Goal: Information Seeking & Learning: Learn about a topic

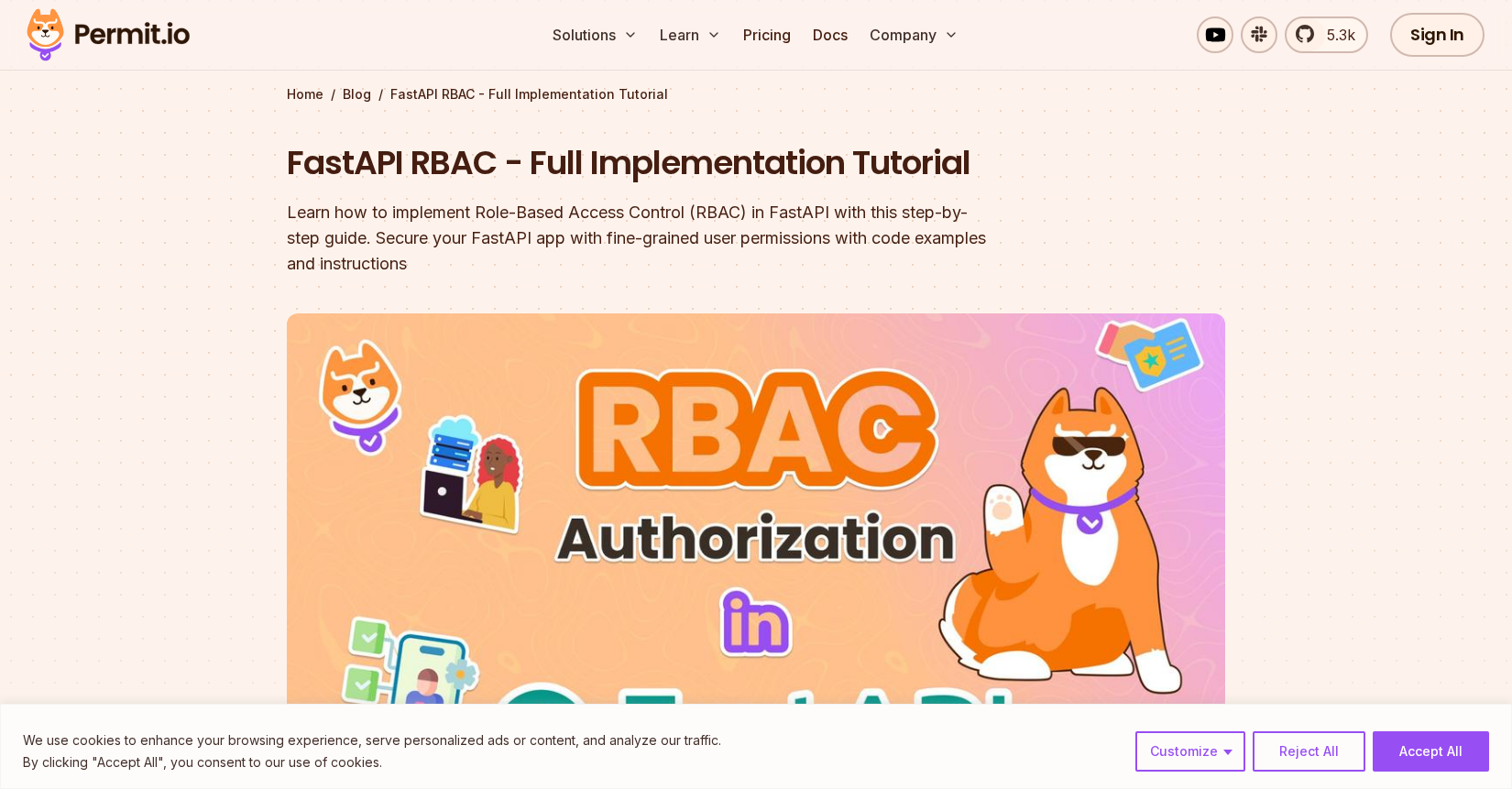
scroll to position [147, 0]
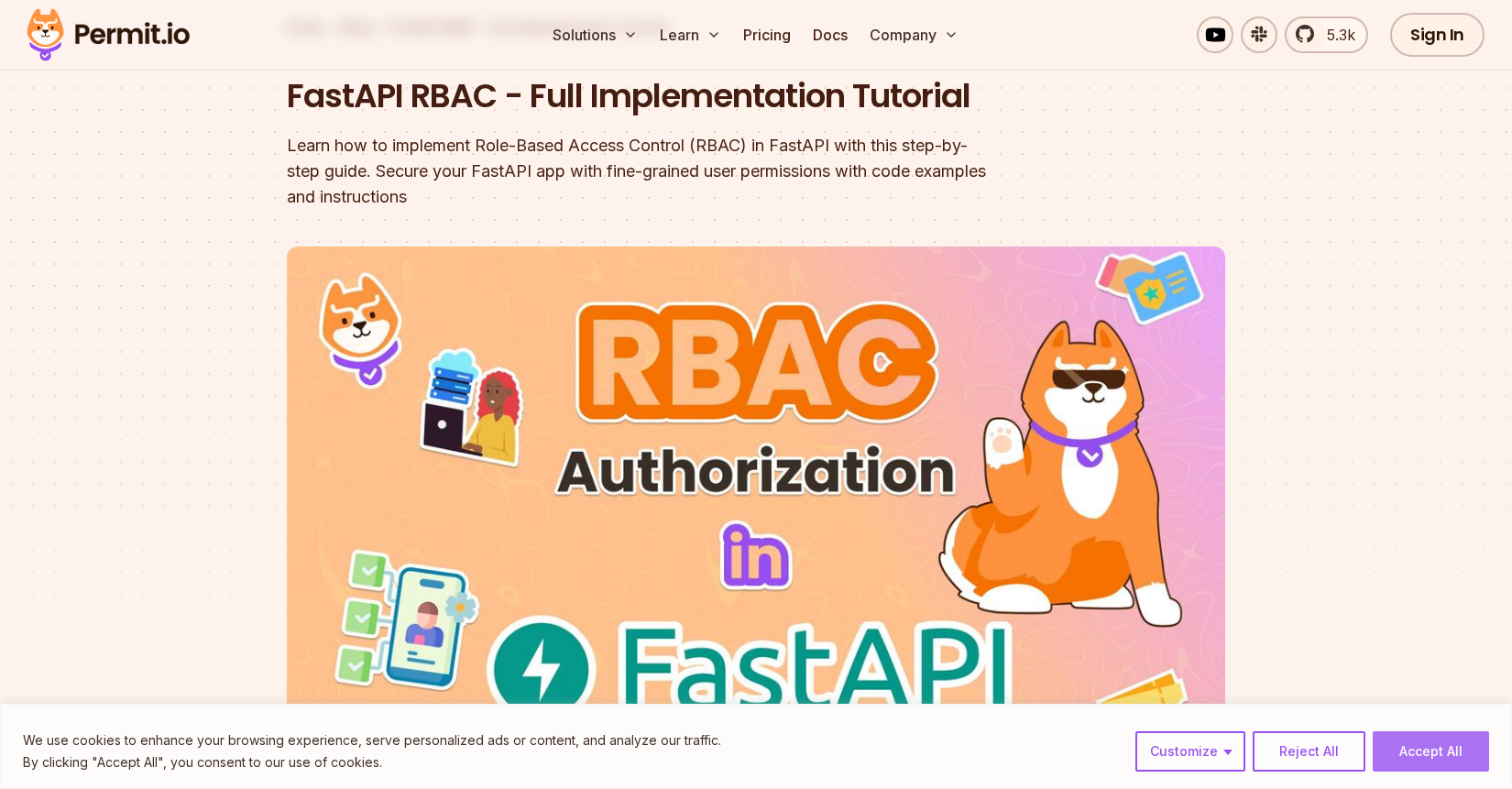
click at [1403, 756] on button "Accept All" at bounding box center [1431, 751] width 117 height 40
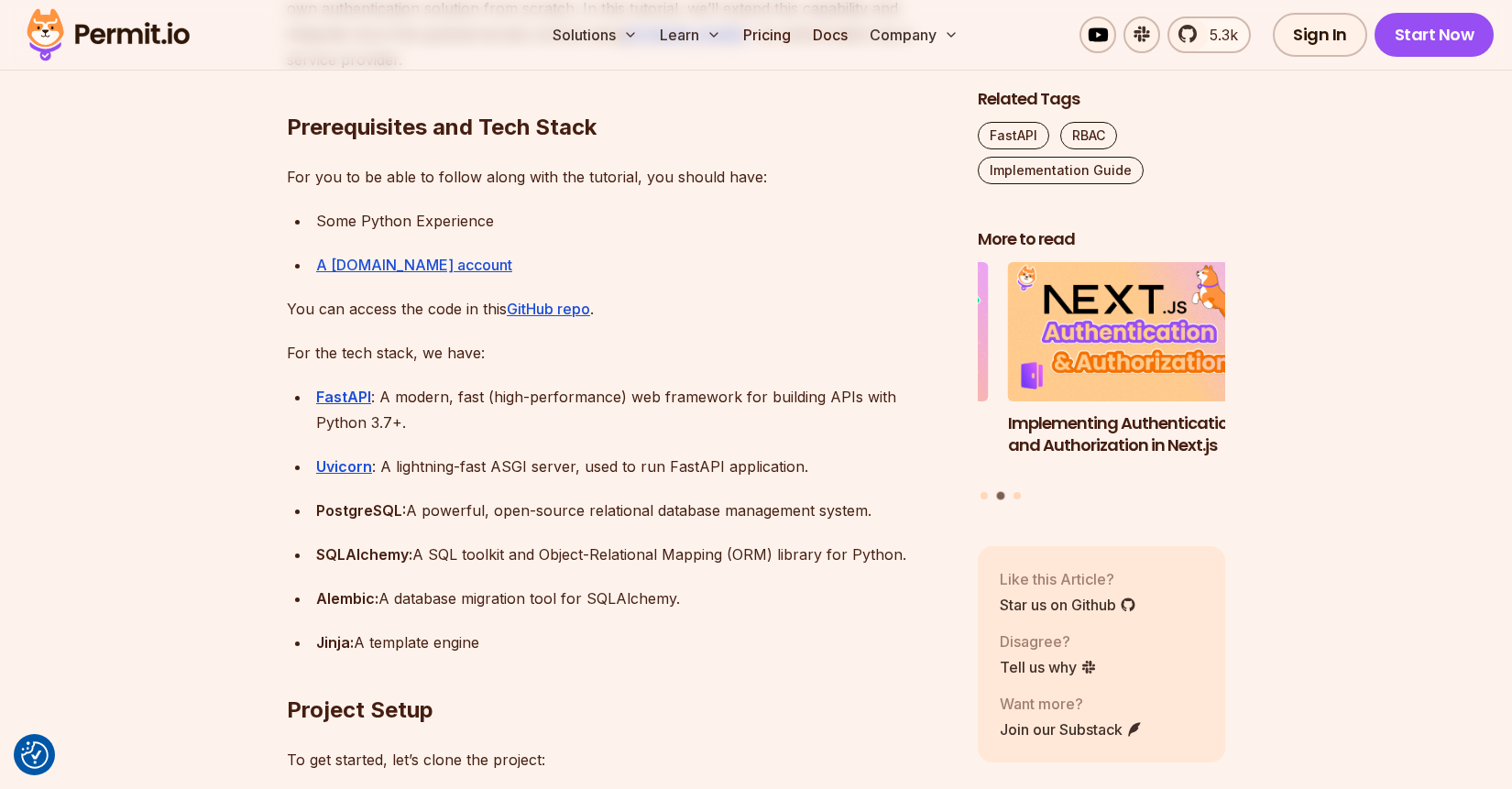
scroll to position [1686, 0]
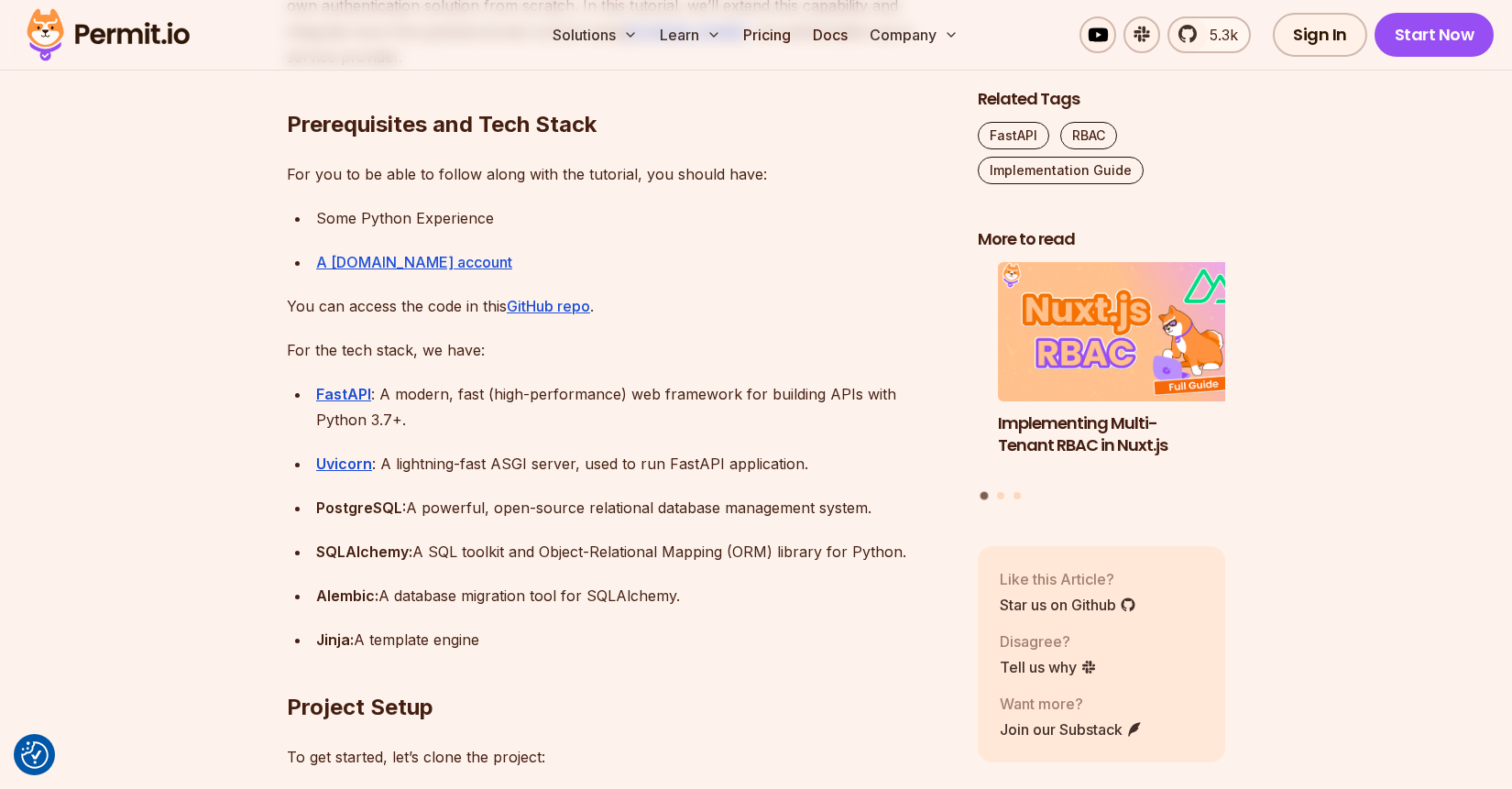
click at [330, 589] on strong "Alembic:" at bounding box center [347, 596] width 63 height 19
copy strong "Alembic"
click at [684, 602] on div "Alembic: A database migration tool for SQLAlchemy." at bounding box center [632, 595] width 632 height 25
drag, startPoint x: 658, startPoint y: 599, endPoint x: 316, endPoint y: 599, distance: 342.0
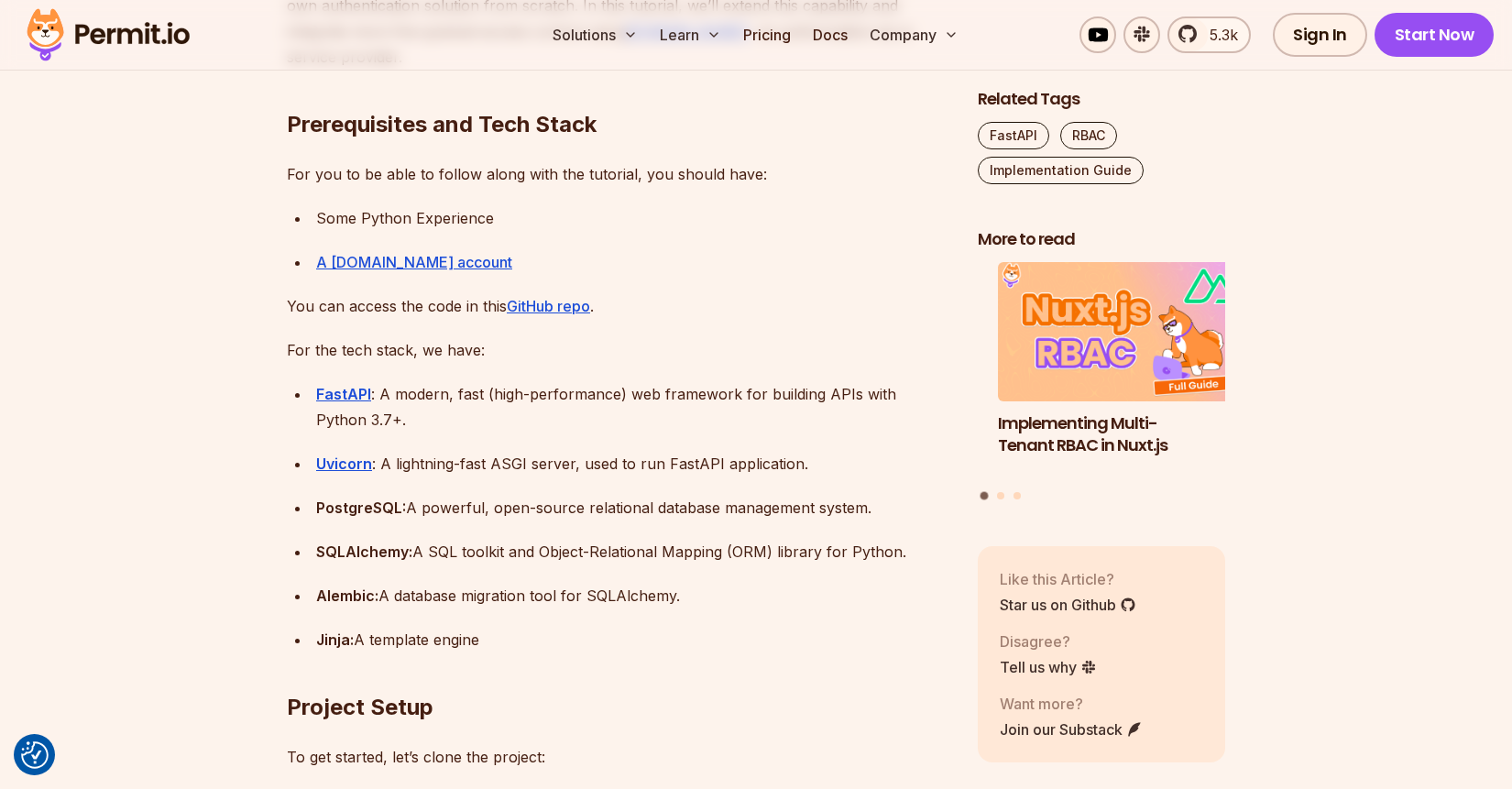
click at [316, 599] on li "Alembic: A database migration tool for SQLAlchemy." at bounding box center [629, 595] width 638 height 25
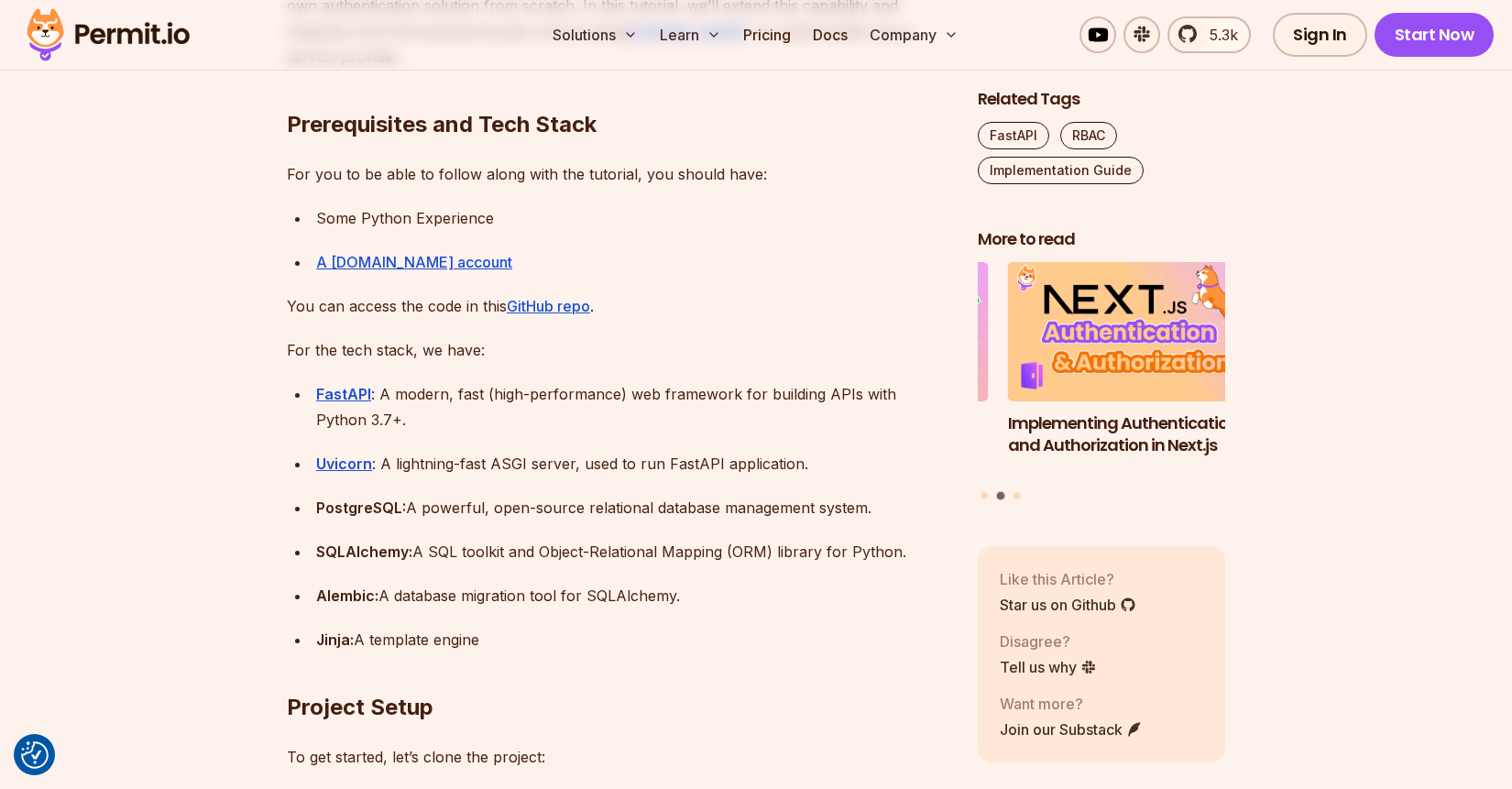
copy div "Alembic: A database migration tool for SQLAlchemy."
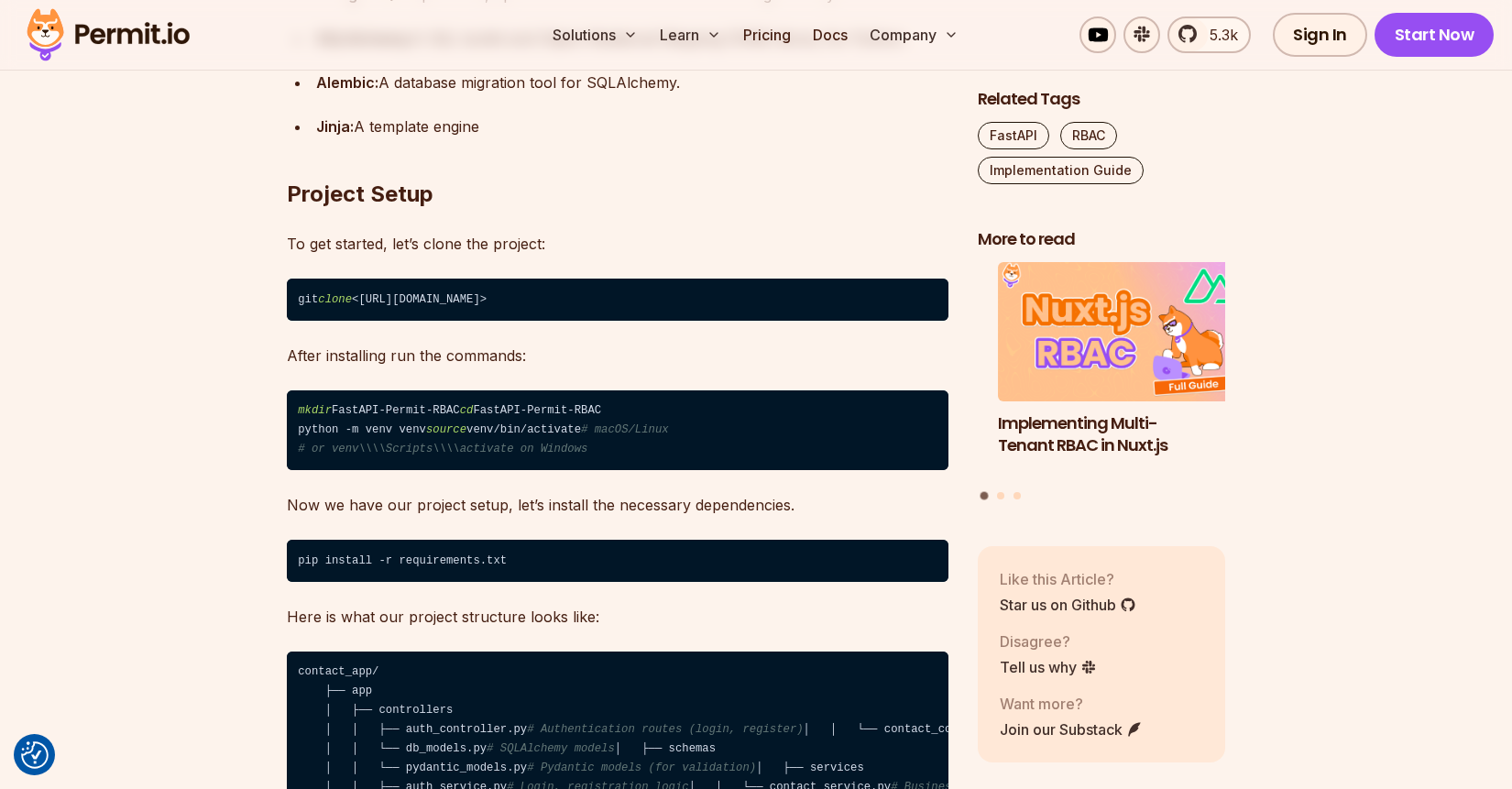
scroll to position [2126, 0]
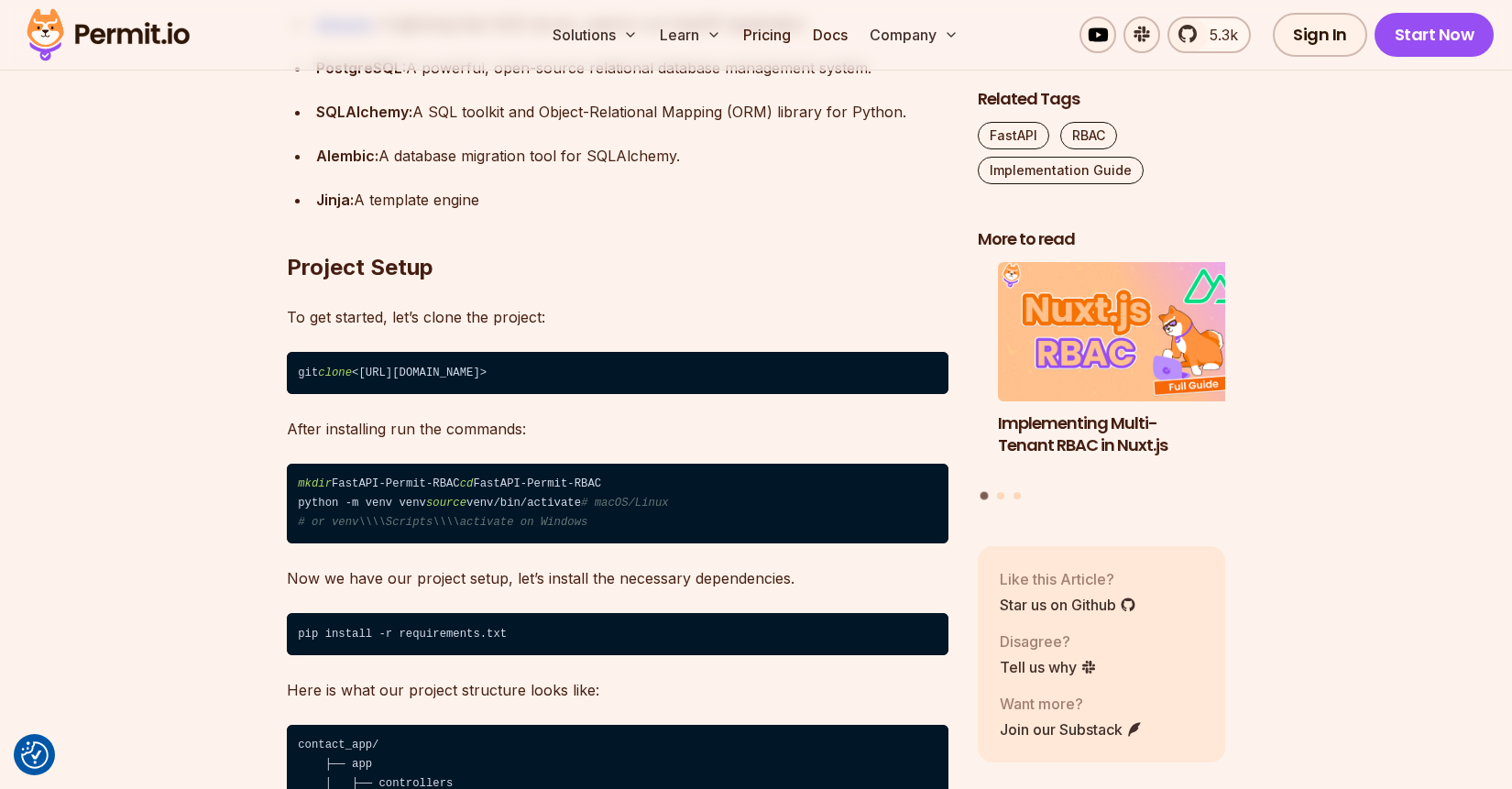
drag, startPoint x: 728, startPoint y: 372, endPoint x: 374, endPoint y: 373, distance: 354.0
click at [374, 373] on code "git clone <[URL][DOMAIN_NAME]>" at bounding box center [617, 373] width 662 height 42
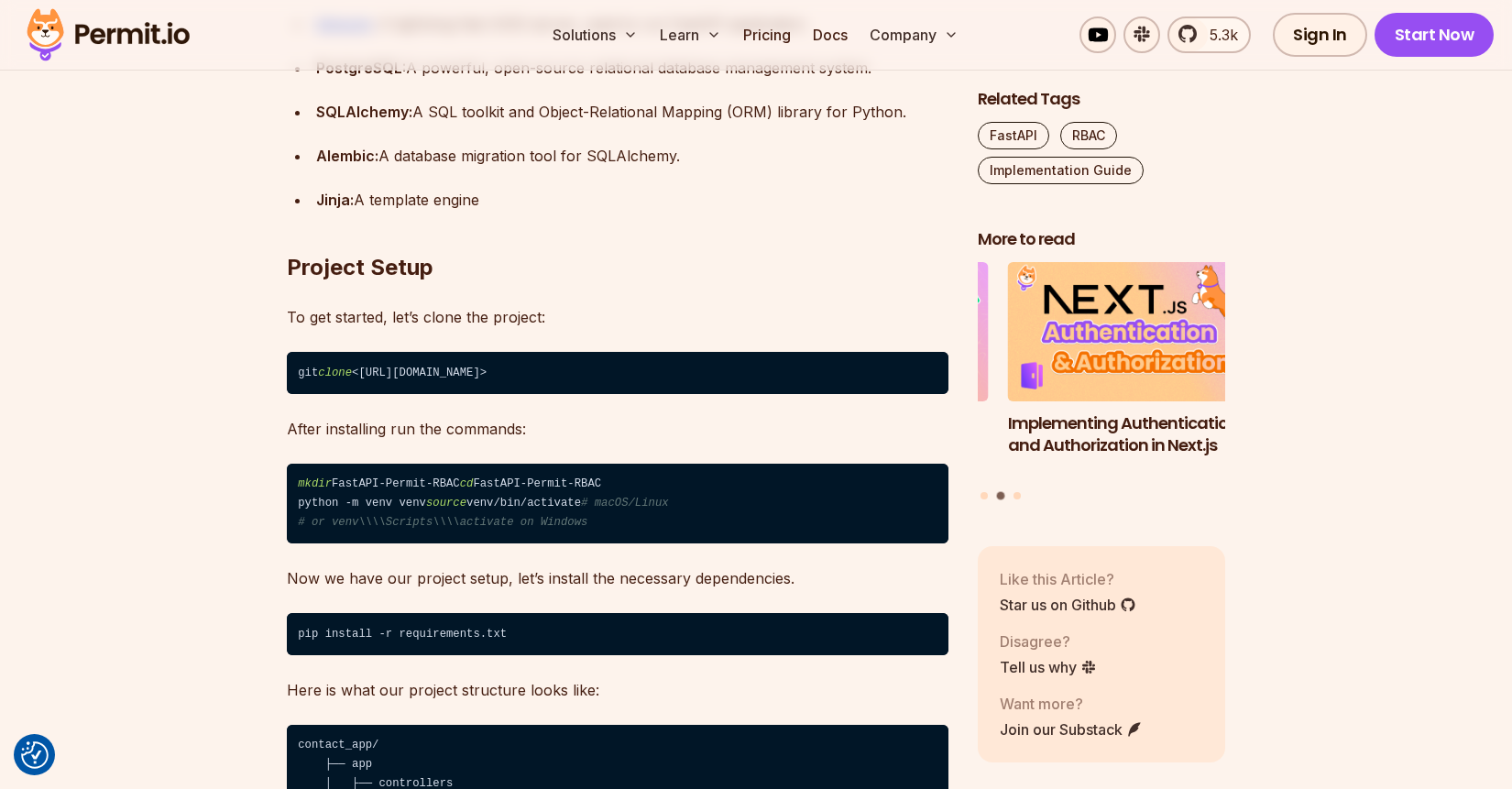
copy code "[URL][DOMAIN_NAME]"
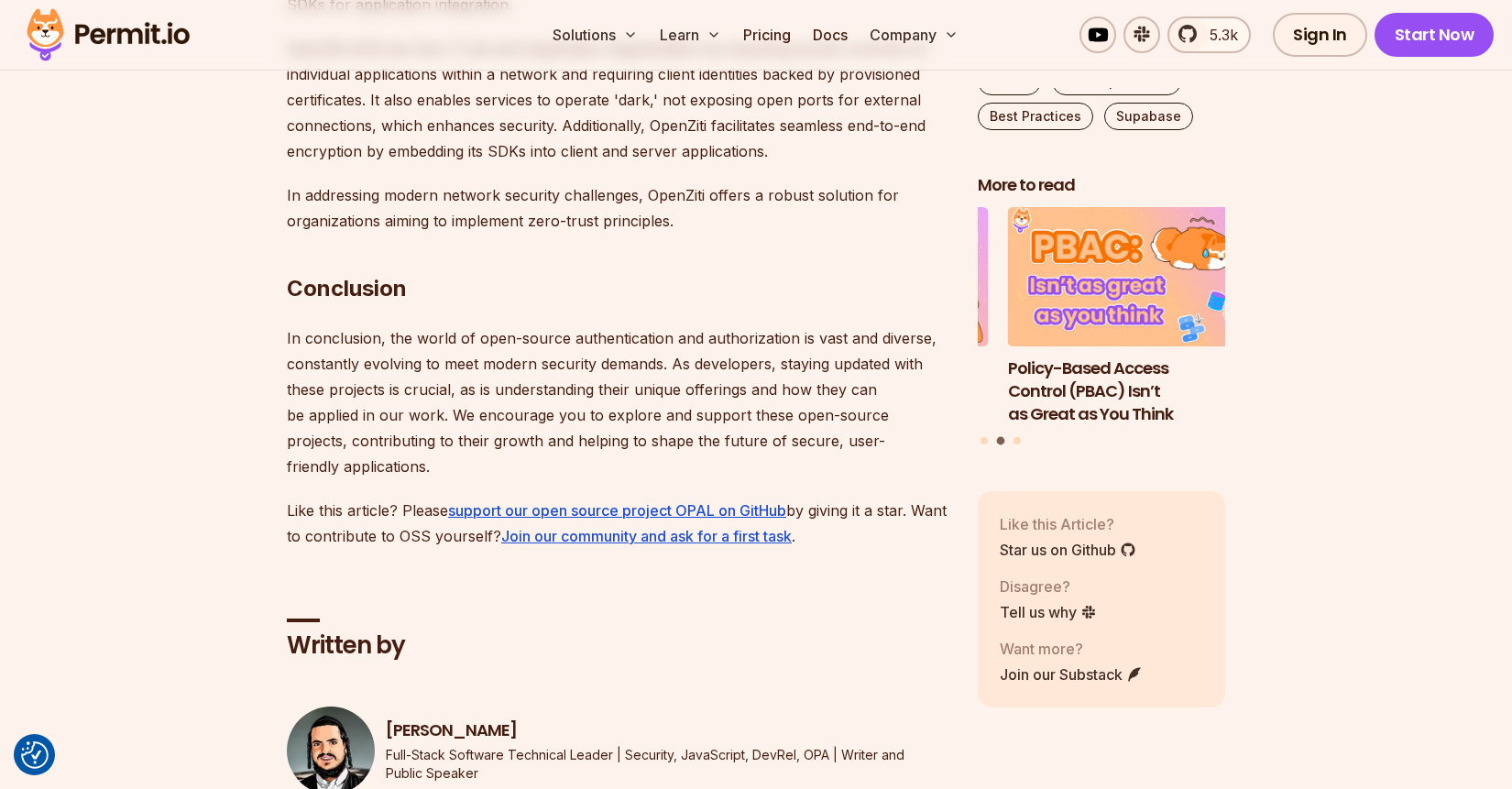
scroll to position [10483, 0]
